Goal: Information Seeking & Learning: Check status

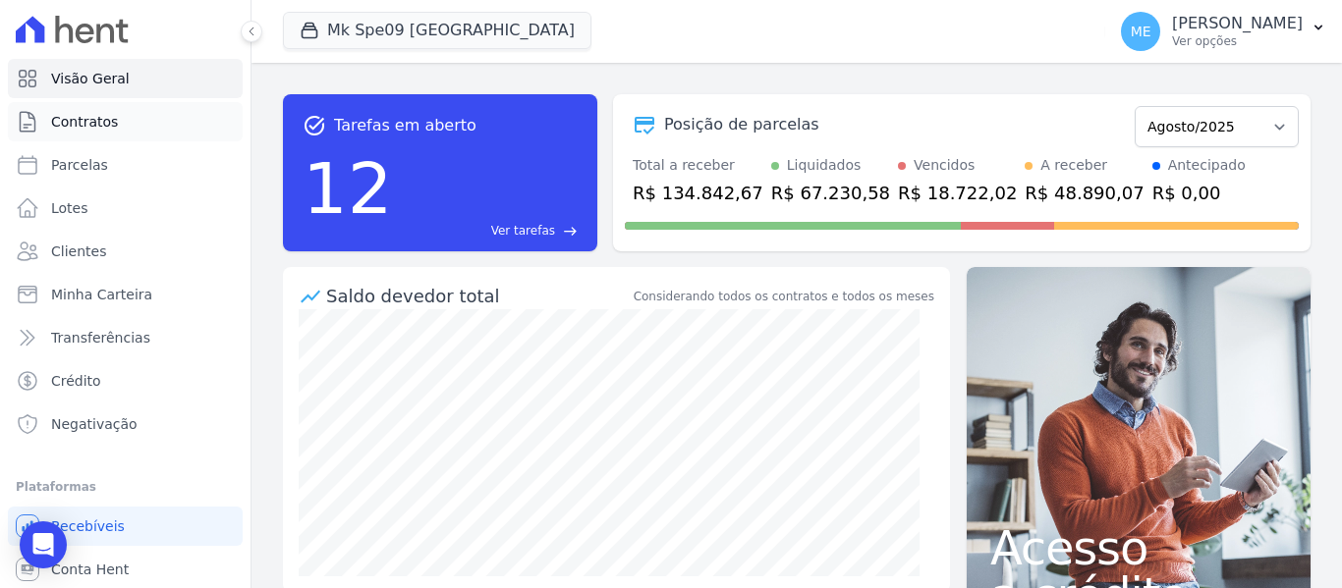
click at [120, 113] on link "Contratos" at bounding box center [125, 121] width 235 height 39
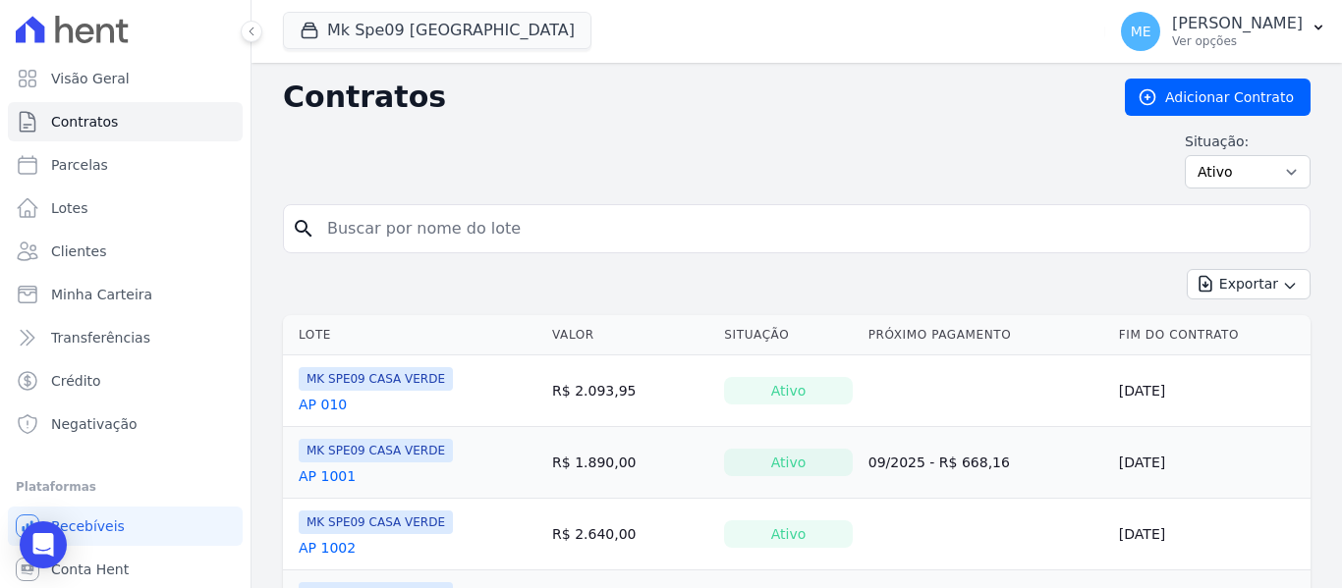
click at [491, 221] on input "search" at bounding box center [808, 228] width 986 height 39
type input "901"
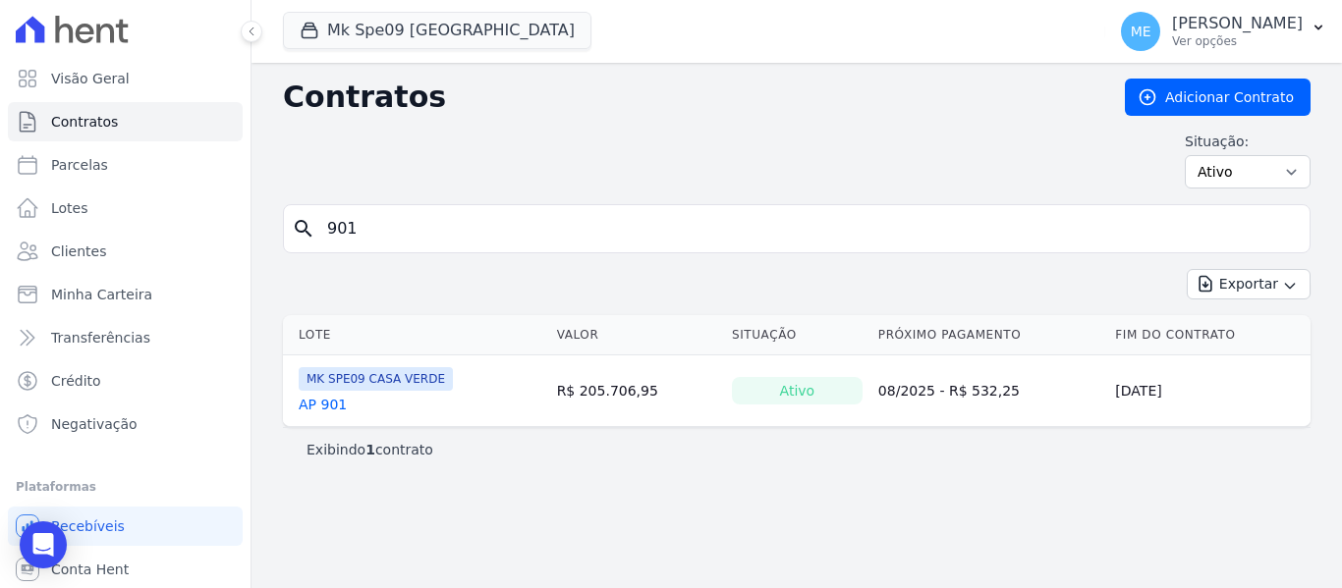
click at [321, 403] on link "AP 901" at bounding box center [323, 405] width 48 height 20
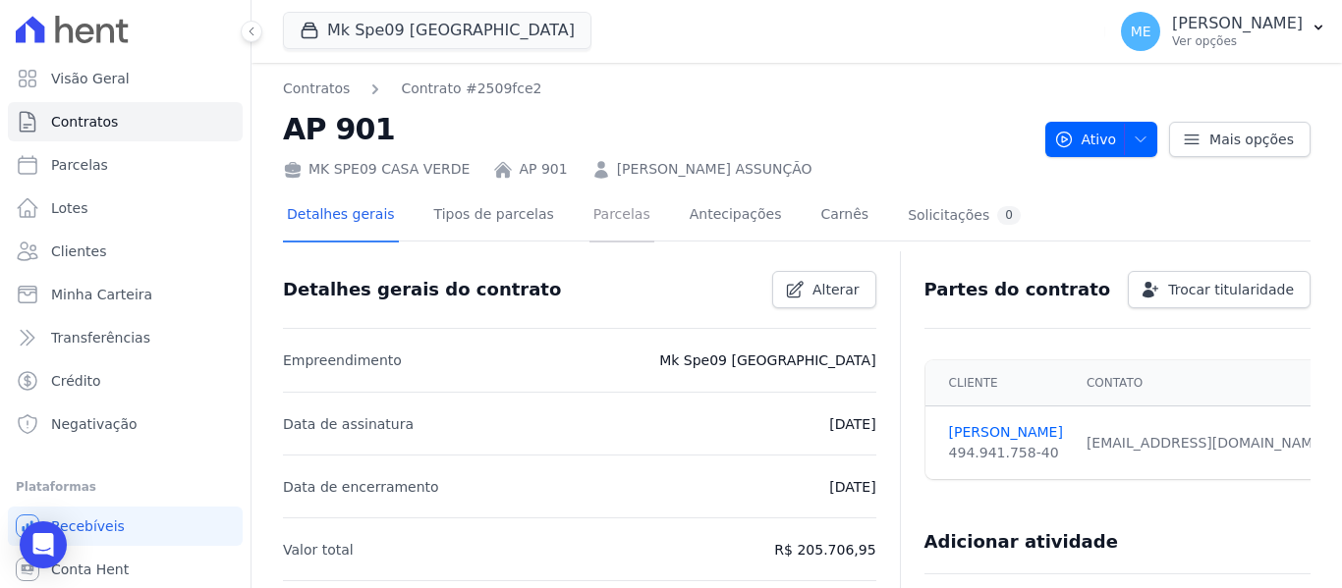
click at [610, 218] on link "Parcelas" at bounding box center [621, 217] width 65 height 52
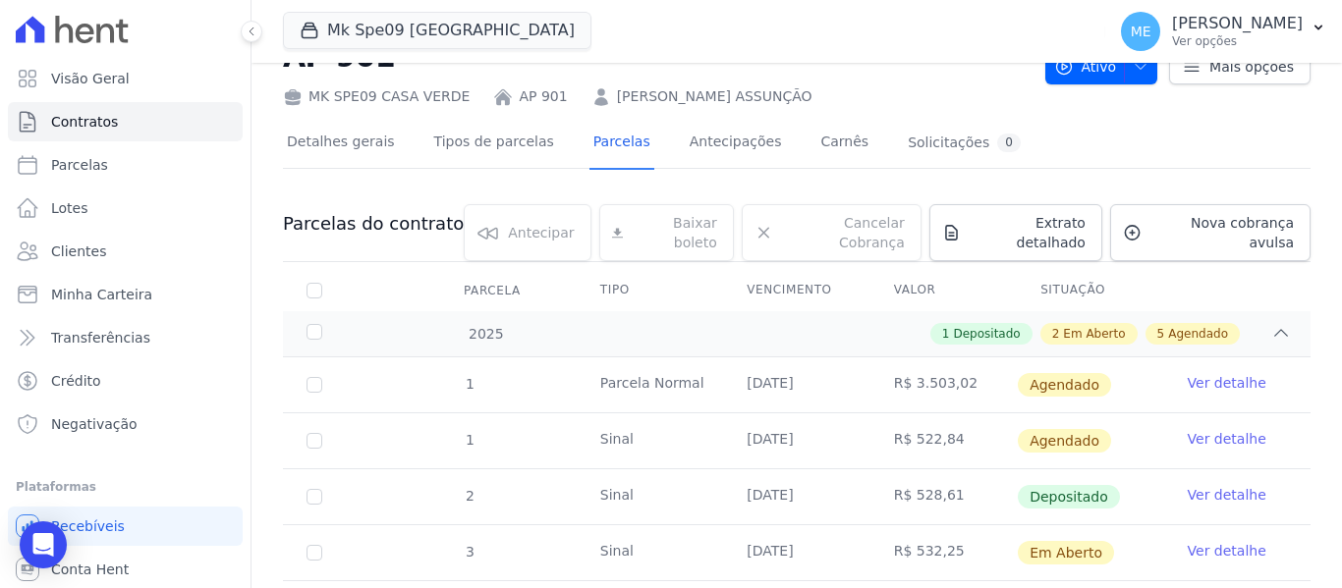
scroll to position [196, 0]
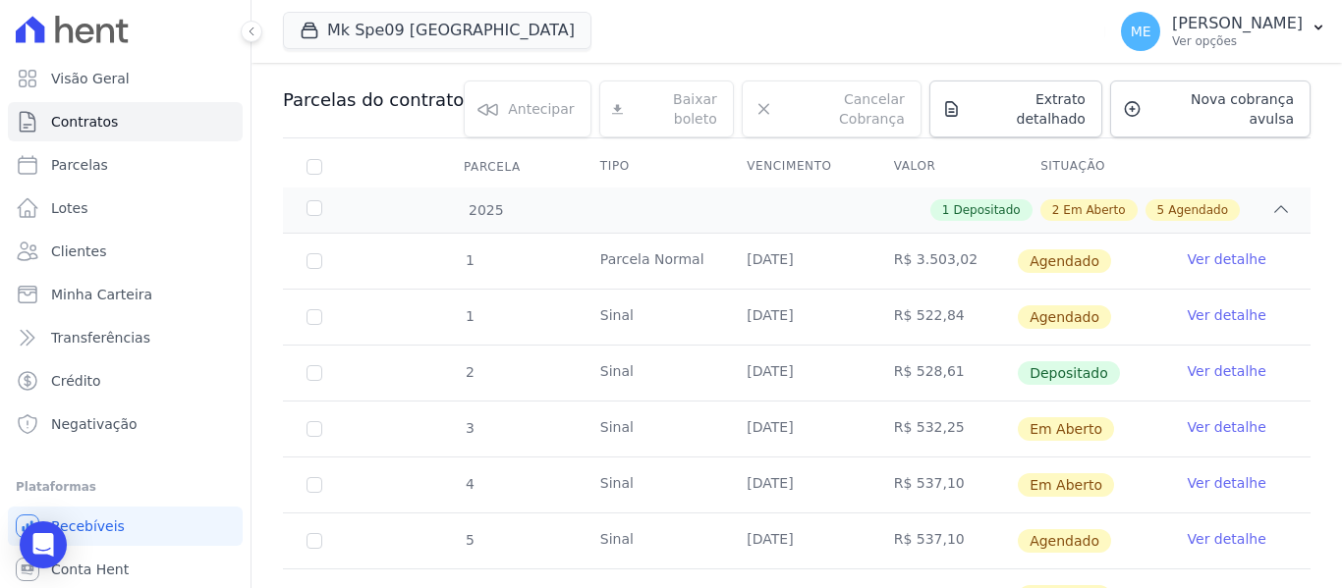
click at [1213, 417] on link "Ver detalhe" at bounding box center [1227, 427] width 79 height 20
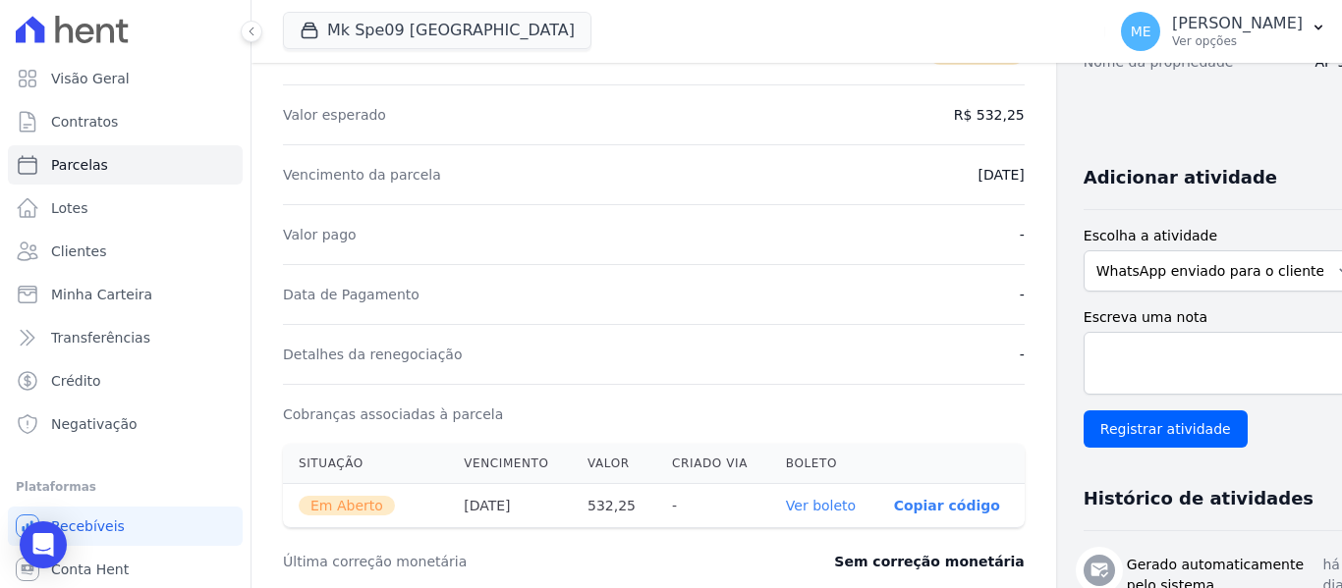
scroll to position [393, 0]
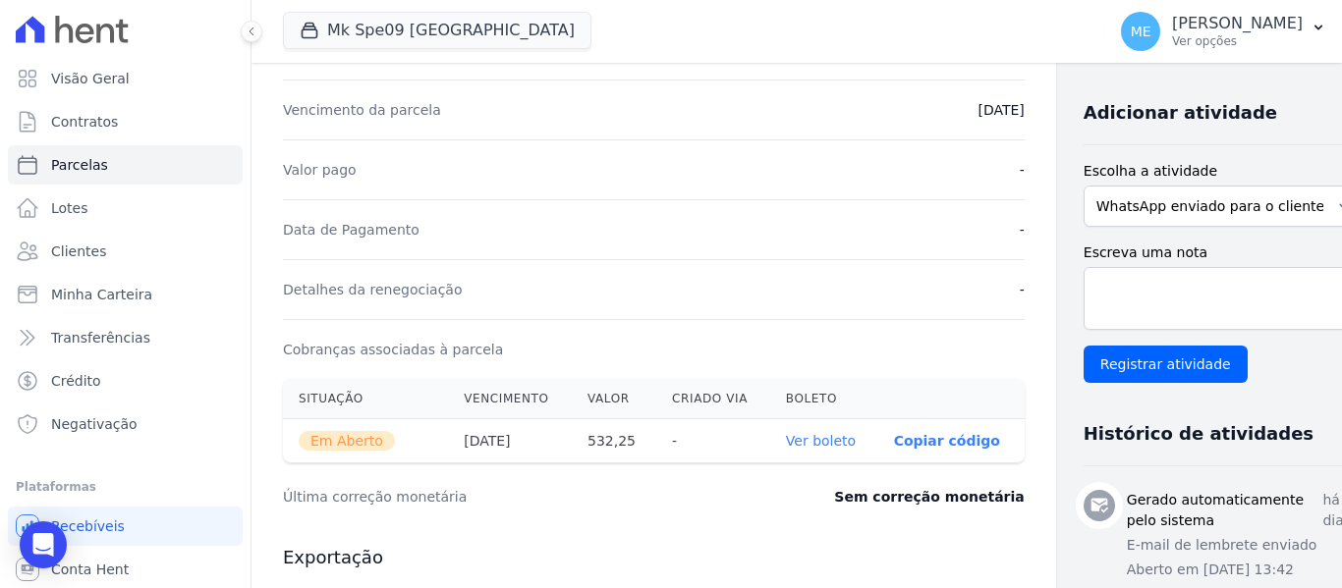
click at [802, 441] on link "Ver boleto" at bounding box center [821, 441] width 70 height 16
